Goal: Task Accomplishment & Management: Complete application form

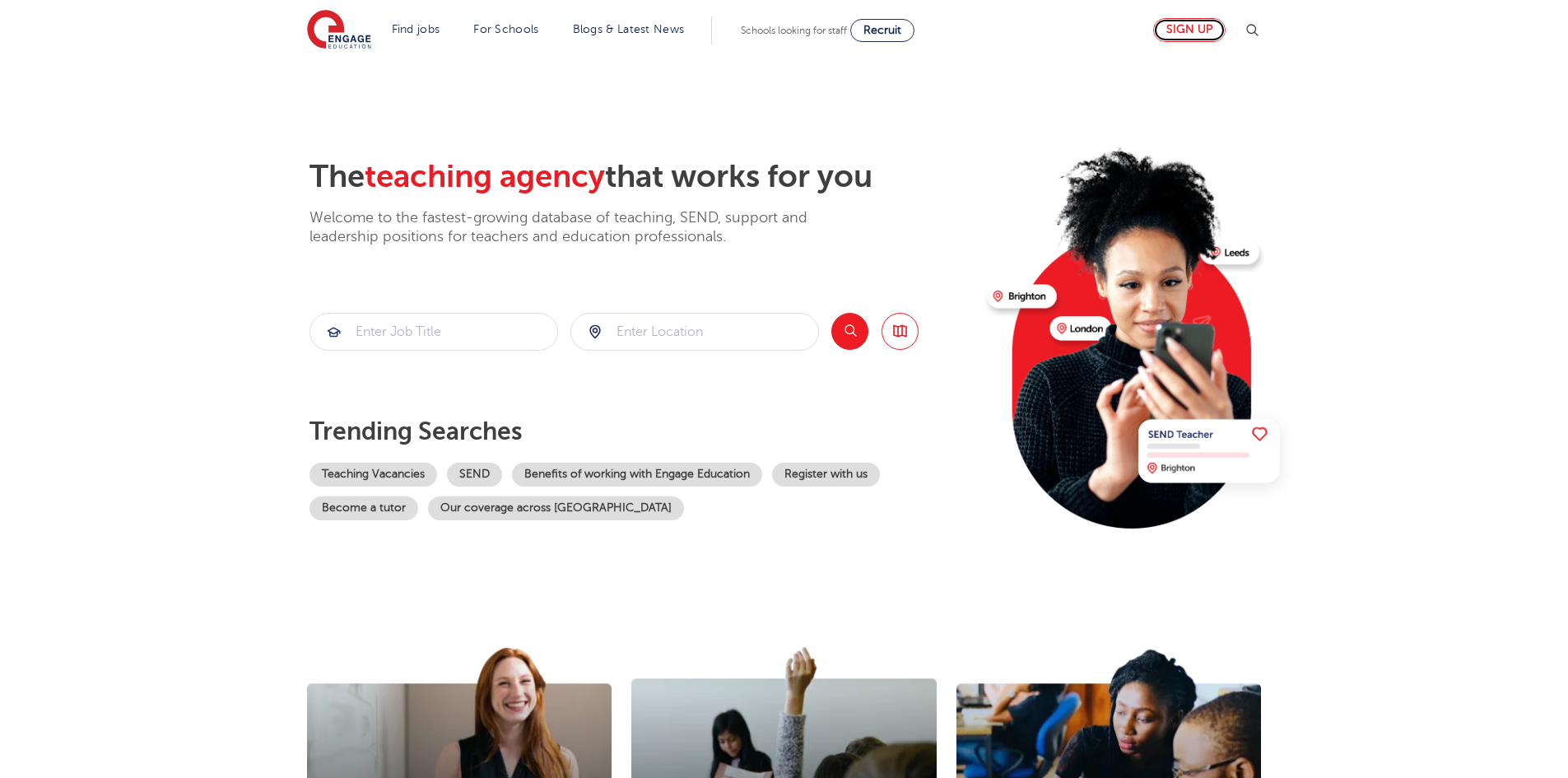
click at [1182, 29] on link "Sign up" at bounding box center [1189, 30] width 72 height 24
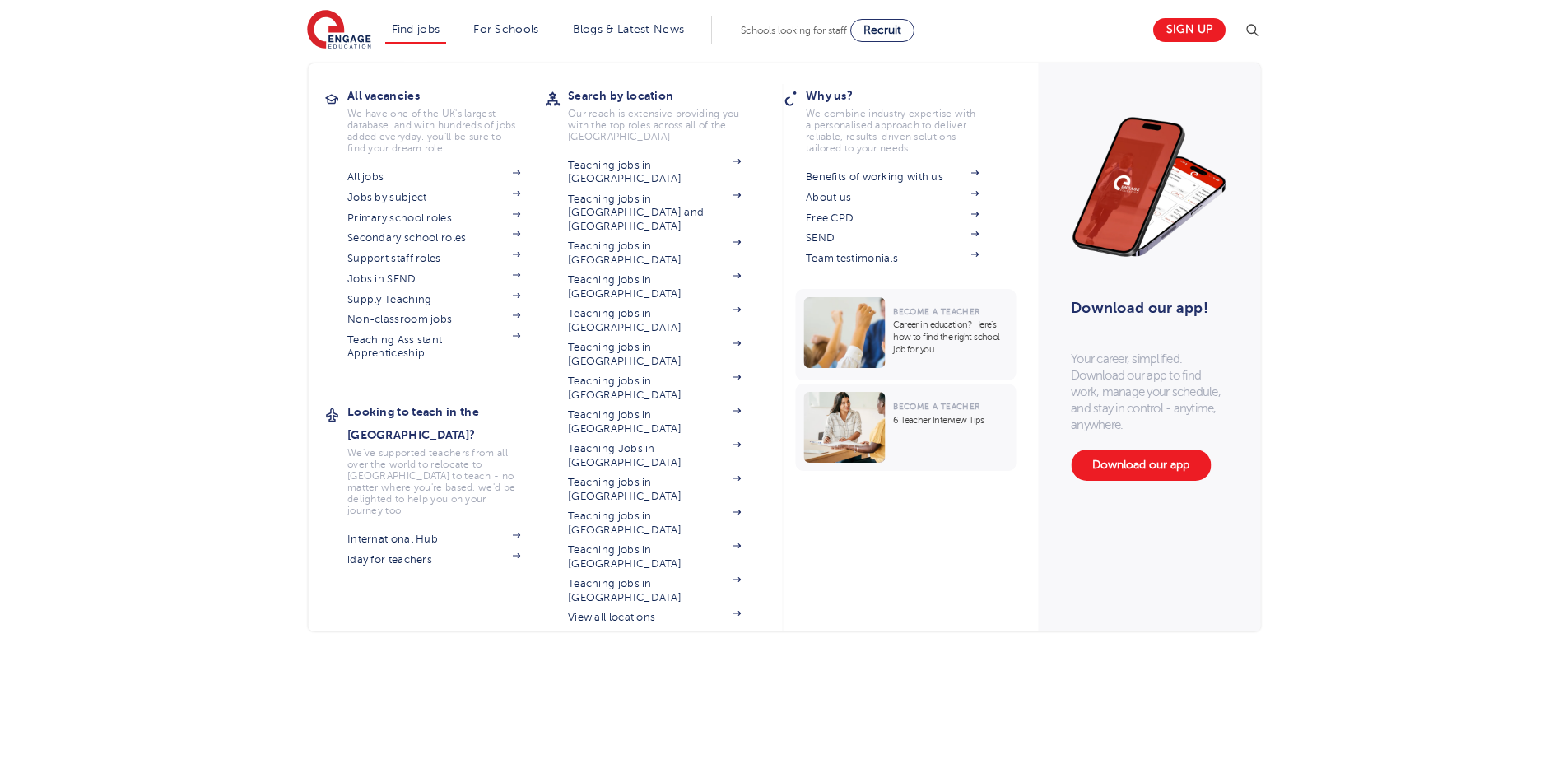
scroll to position [411, 0]
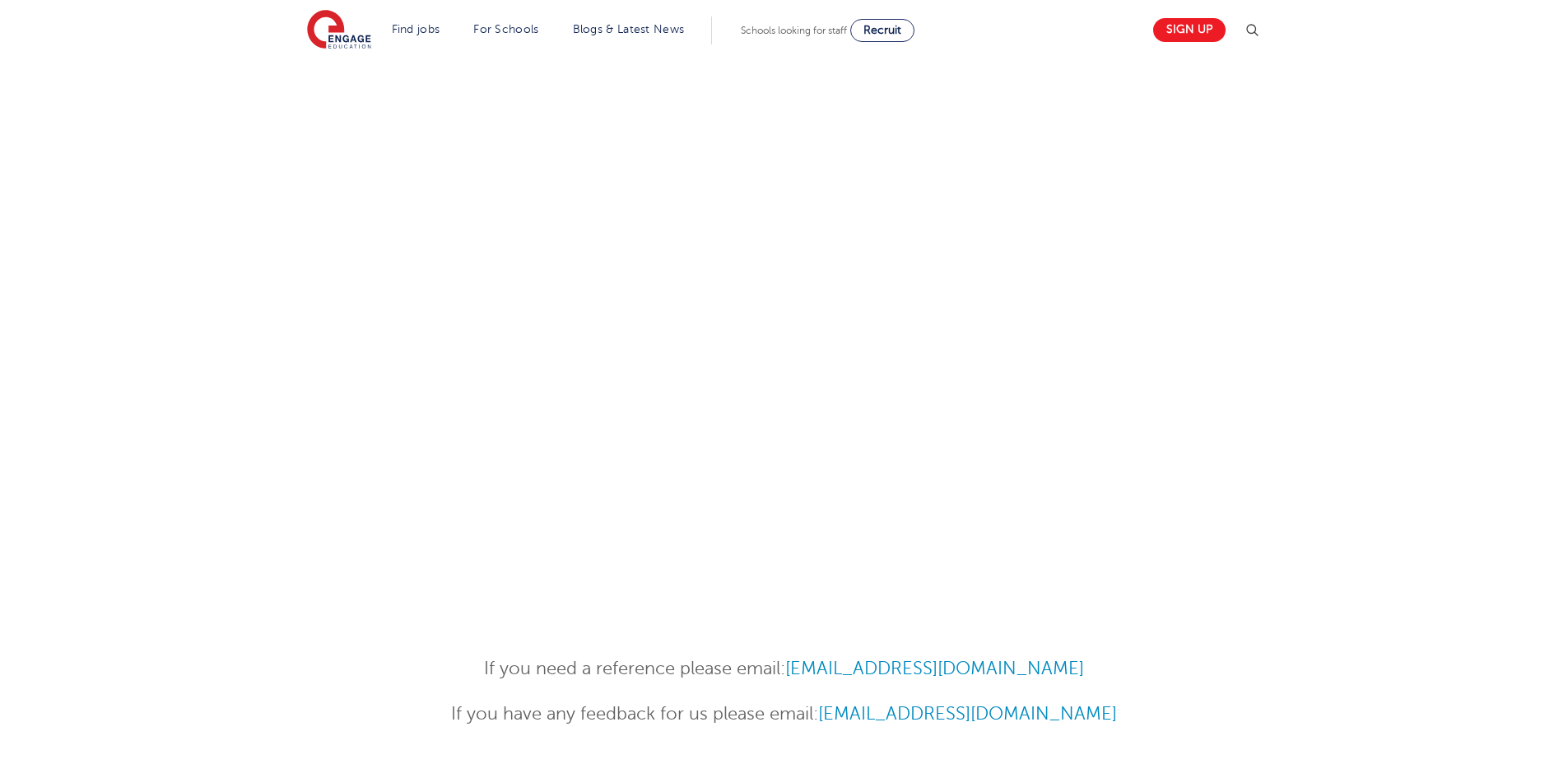
scroll to position [576, 0]
